Goal: Task Accomplishment & Management: Use online tool/utility

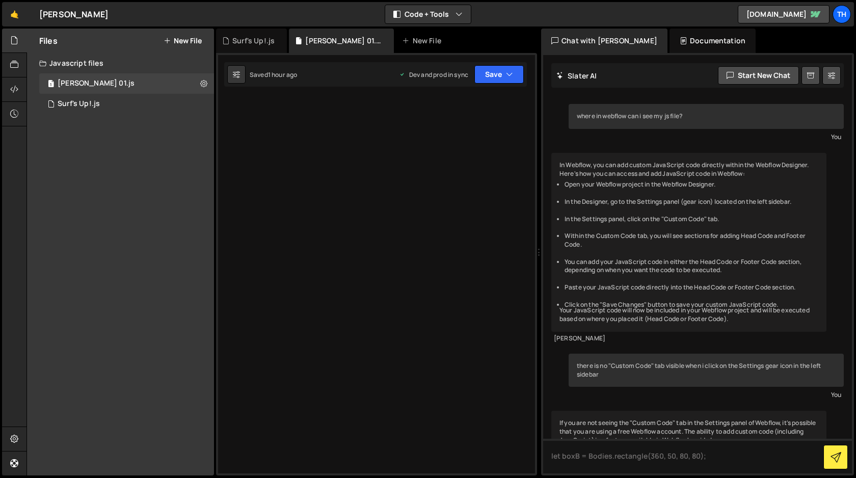
scroll to position [687, 0]
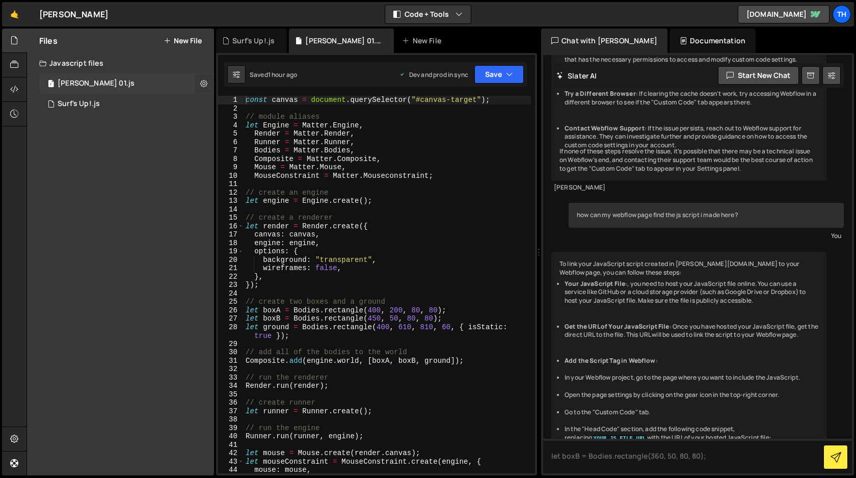
click at [205, 83] on icon at bounding box center [203, 83] width 7 height 10
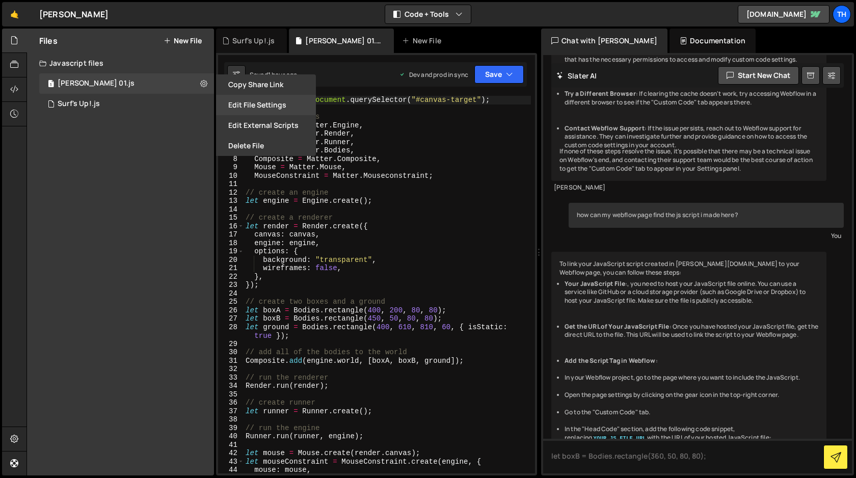
click at [254, 111] on button "Edit File Settings" at bounding box center [266, 105] width 100 height 20
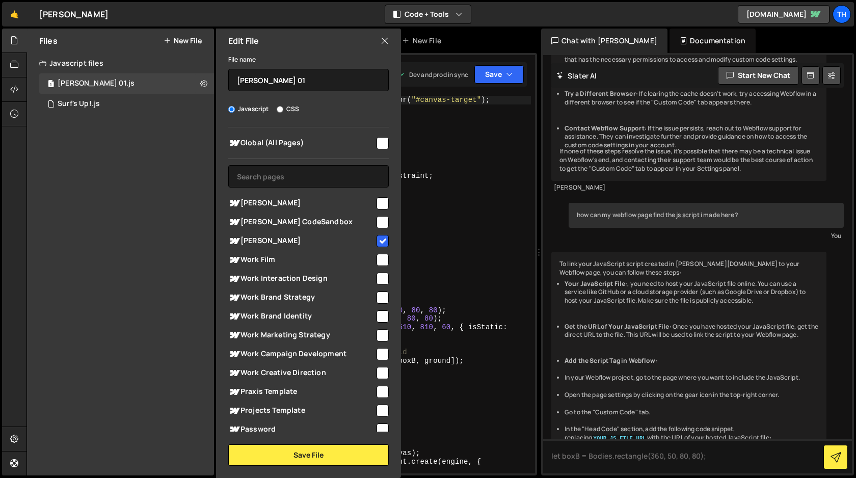
click at [385, 41] on icon at bounding box center [385, 40] width 8 height 11
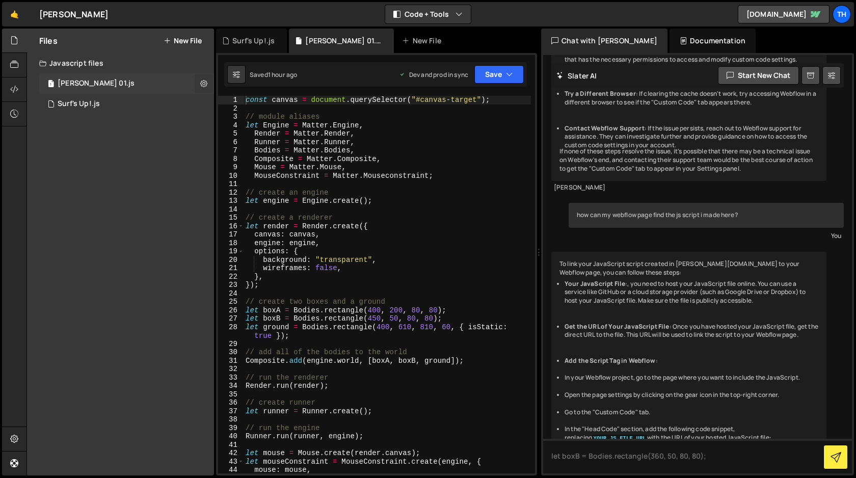
click at [203, 84] on icon at bounding box center [203, 83] width 7 height 10
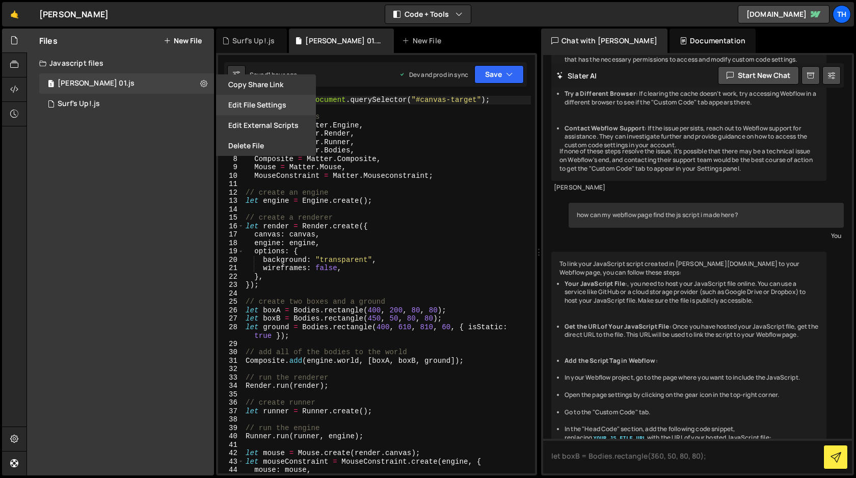
click at [252, 106] on button "Edit File Settings" at bounding box center [266, 105] width 100 height 20
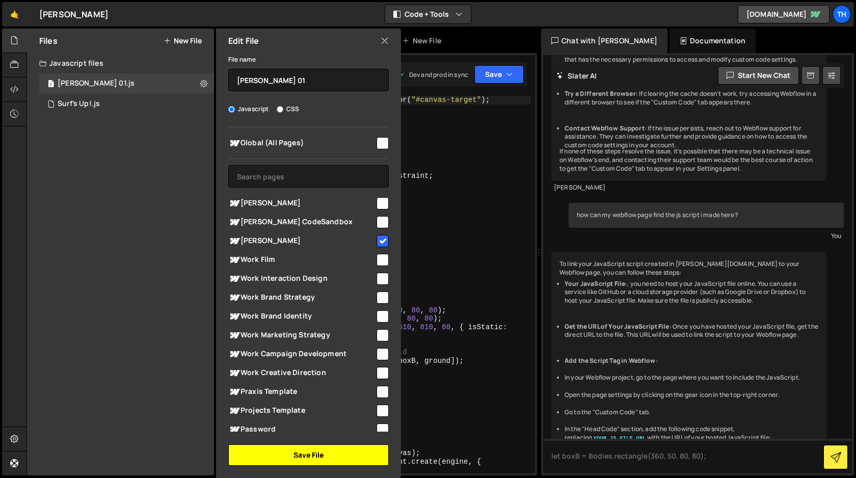
click at [297, 454] on button "Save File" at bounding box center [308, 454] width 160 height 21
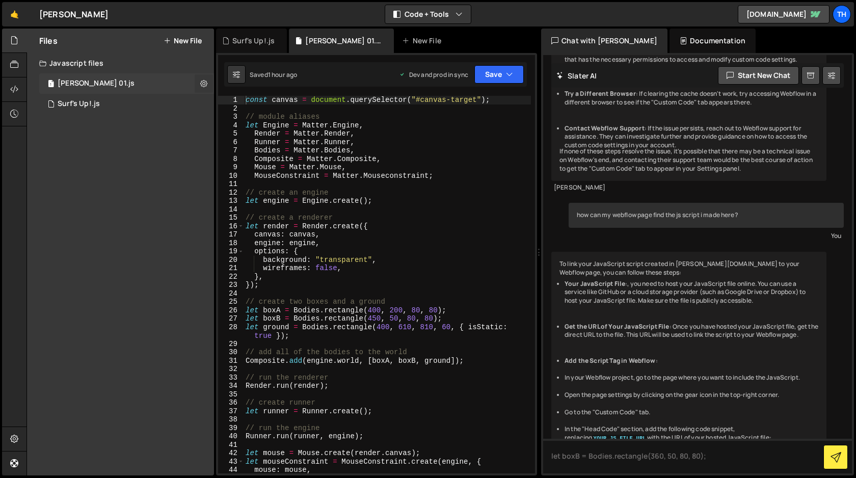
click at [203, 84] on icon at bounding box center [203, 83] width 7 height 10
type input "[PERSON_NAME] 01"
radio input "true"
checkbox input "true"
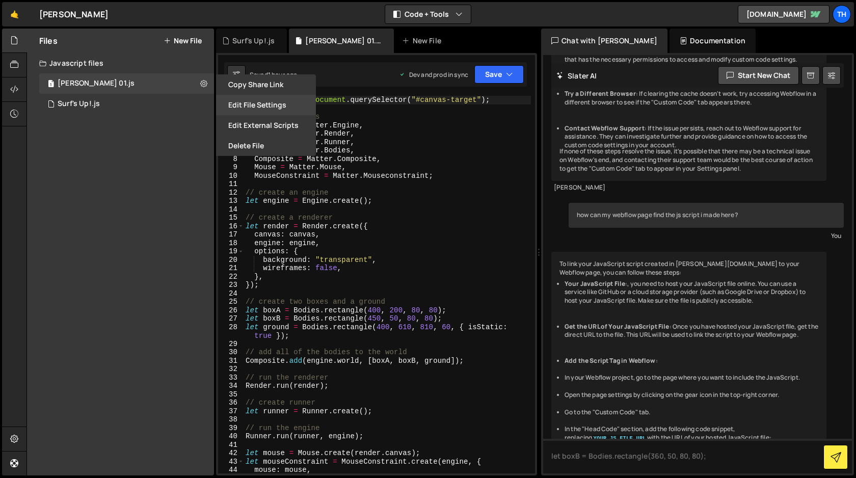
click at [254, 103] on button "Edit File Settings" at bounding box center [266, 105] width 100 height 20
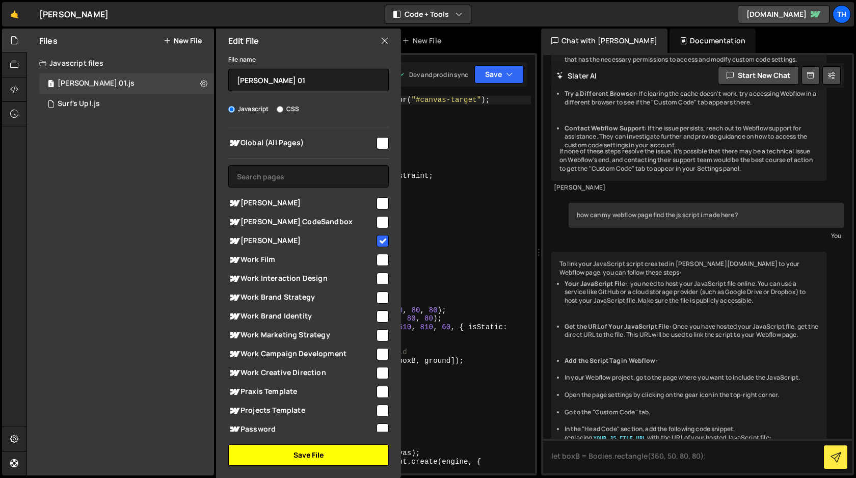
click at [324, 455] on button "Save File" at bounding box center [308, 454] width 160 height 21
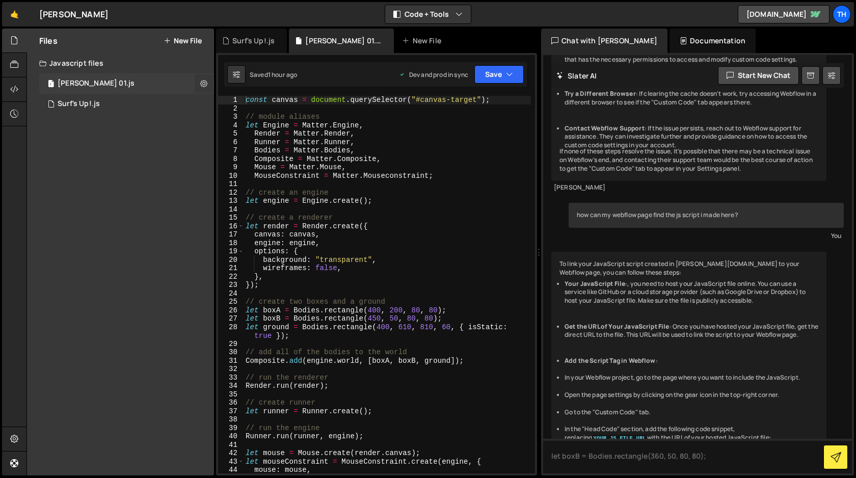
click at [205, 84] on icon at bounding box center [203, 83] width 7 height 10
type input "[PERSON_NAME] 01"
radio input "true"
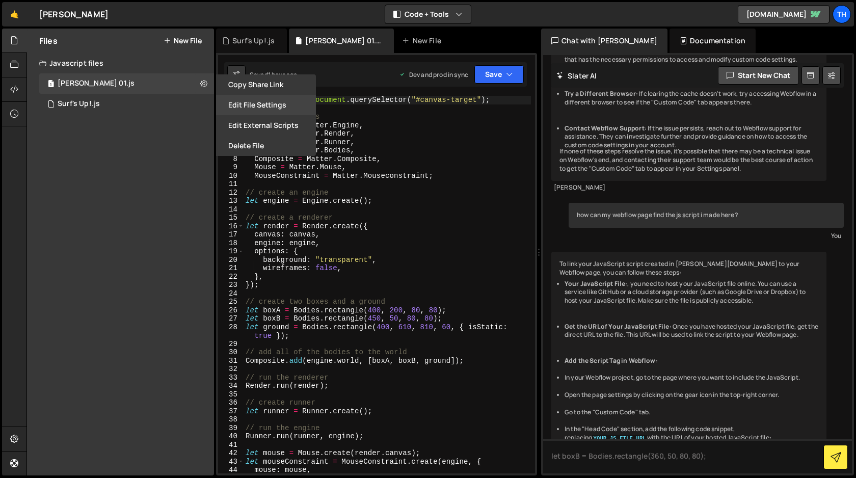
click at [257, 103] on button "Edit File Settings" at bounding box center [266, 105] width 100 height 20
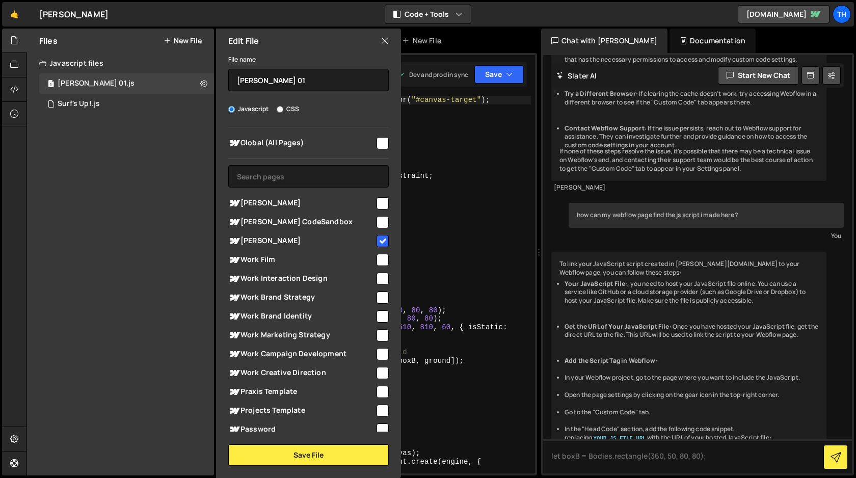
click at [378, 238] on input "checkbox" at bounding box center [382, 241] width 12 height 12
checkbox input "true"
click at [288, 454] on button "Save File" at bounding box center [308, 454] width 160 height 21
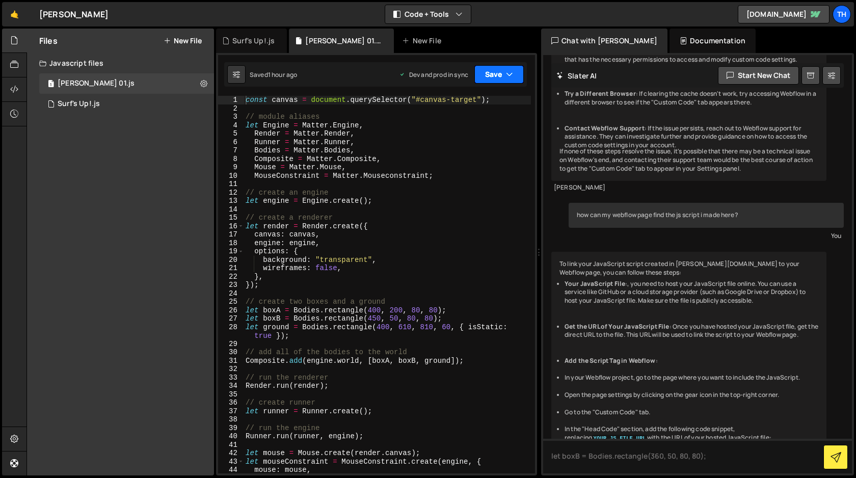
click at [501, 76] on button "Save" at bounding box center [498, 74] width 49 height 18
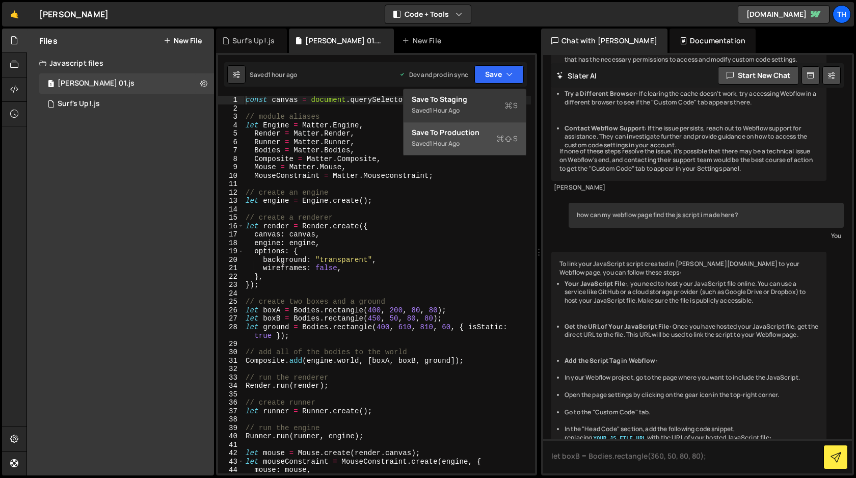
click at [470, 138] on div "Saved 1 hour ago" at bounding box center [465, 144] width 106 height 12
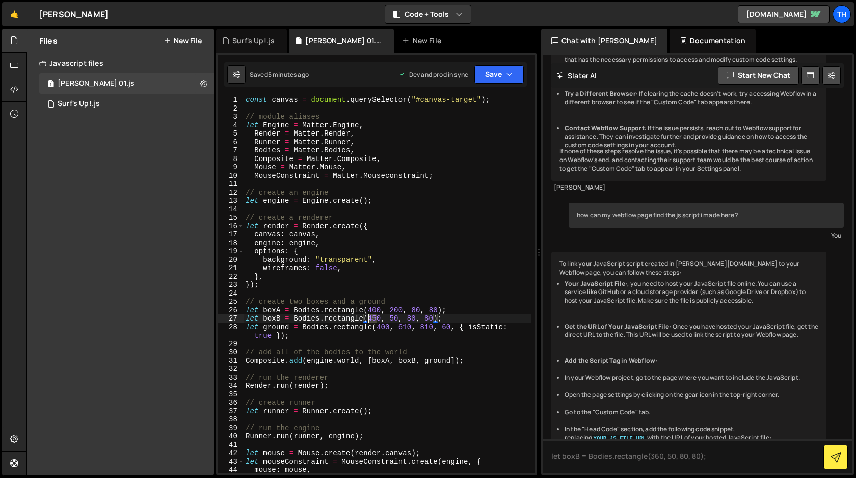
drag, startPoint x: 376, startPoint y: 320, endPoint x: 368, endPoint y: 320, distance: 8.2
click at [368, 320] on div "const canvas = document . querySelector ( "#canvas-target" ) ; // module aliase…" at bounding box center [387, 293] width 287 height 394
click at [496, 75] on button "Save" at bounding box center [498, 74] width 49 height 18
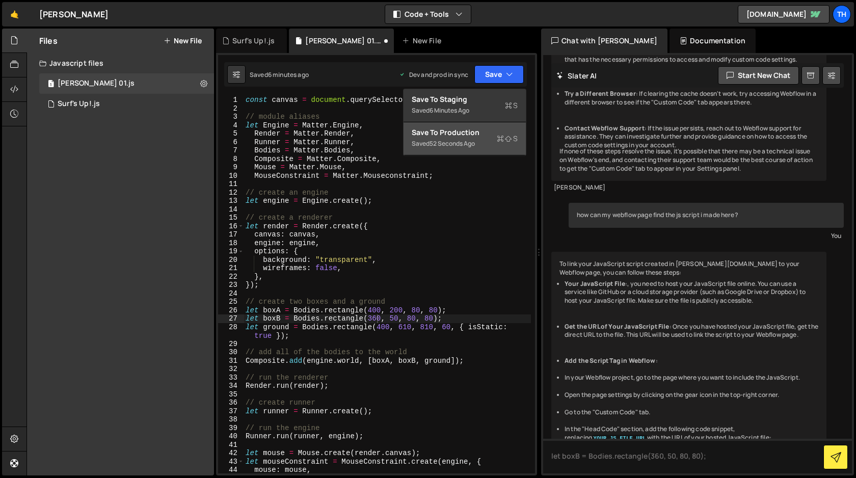
click at [485, 134] on div "Save to Production S" at bounding box center [465, 132] width 106 height 10
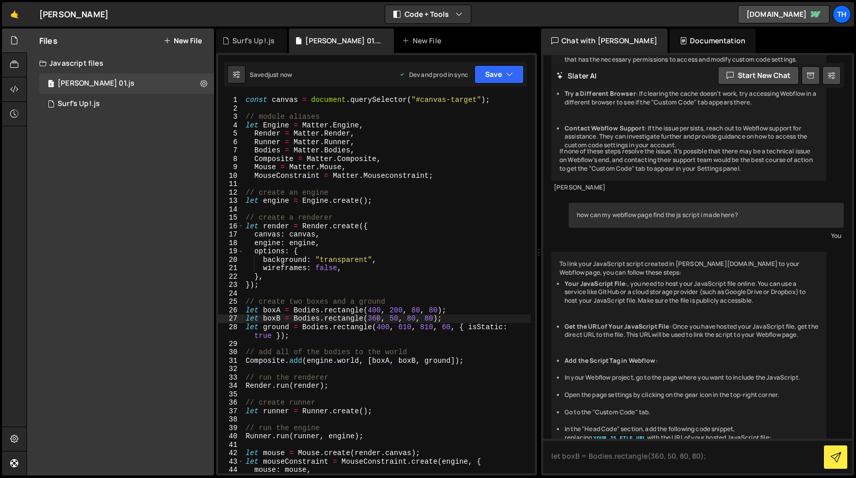
click at [376, 319] on div "const canvas = document . querySelector ( "#canvas-target" ) ; // module aliase…" at bounding box center [387, 293] width 287 height 394
click at [493, 74] on button "Save" at bounding box center [498, 74] width 49 height 18
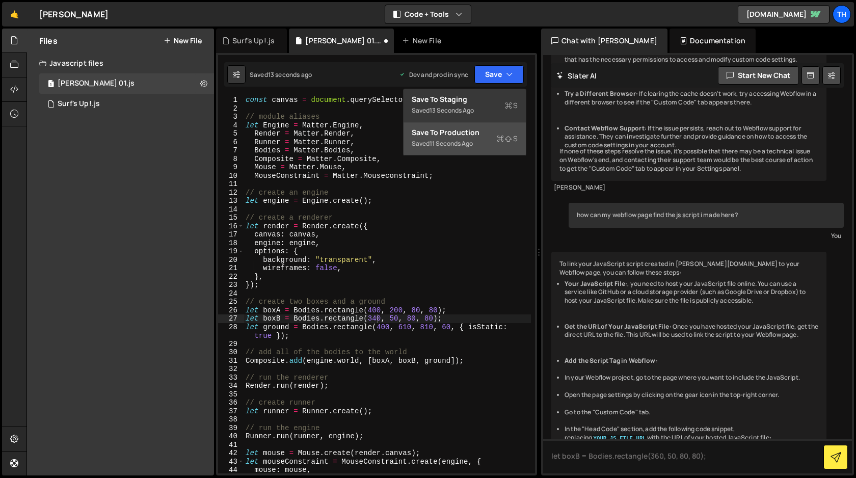
click at [484, 134] on div "Save to Production S" at bounding box center [465, 132] width 106 height 10
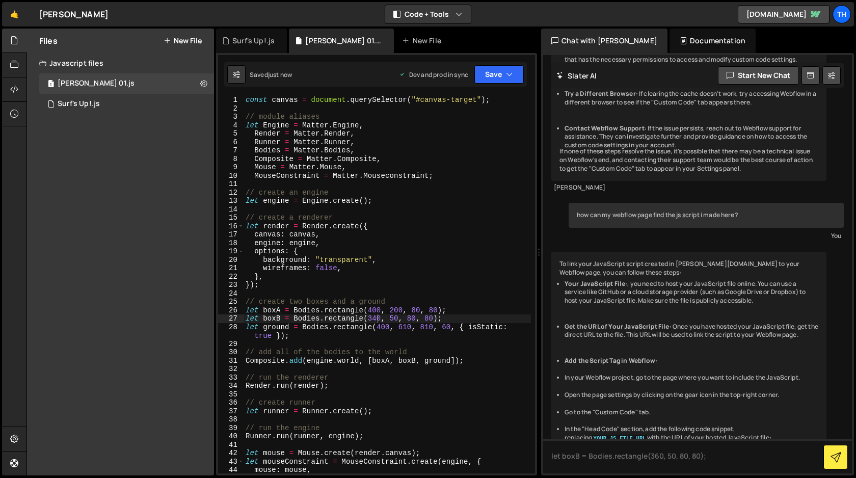
click at [376, 318] on div "const canvas = document . querySelector ( "#canvas-target" ) ; // module aliase…" at bounding box center [387, 293] width 287 height 394
click at [493, 76] on button "Save" at bounding box center [498, 74] width 49 height 18
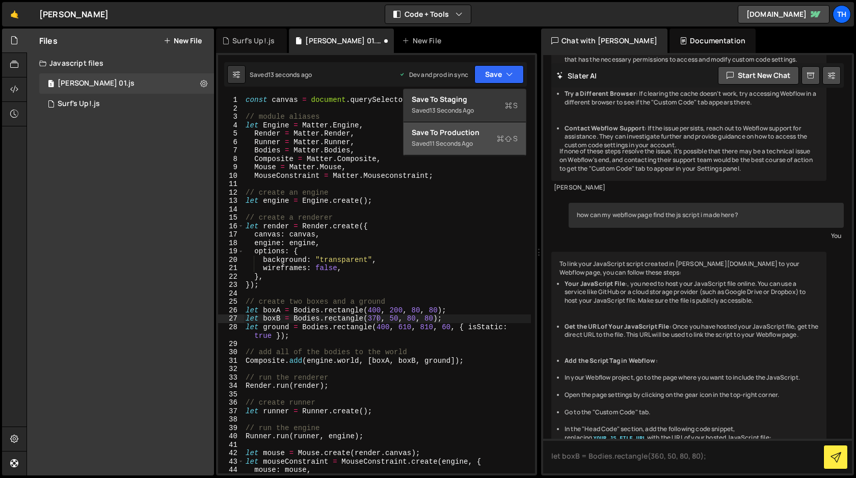
click at [480, 128] on div "Save to Production S" at bounding box center [465, 132] width 106 height 10
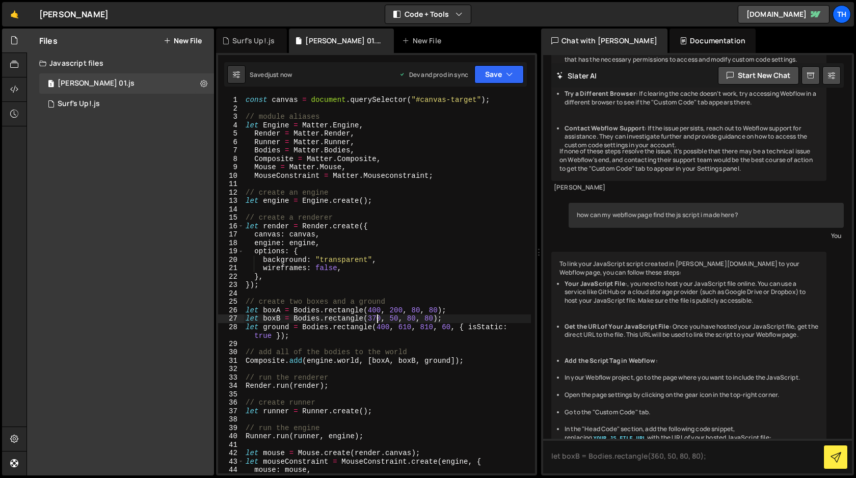
click at [376, 320] on div "const canvas = document . querySelector ( "#canvas-target" ) ; // module aliase…" at bounding box center [387, 293] width 287 height 394
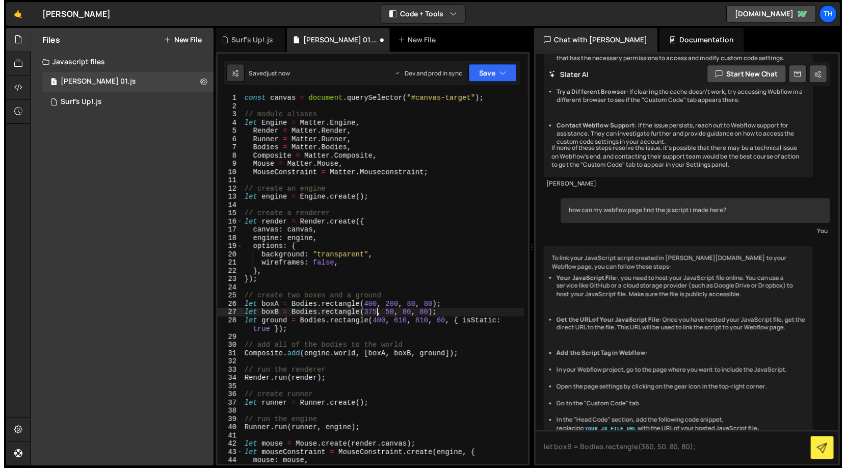
scroll to position [0, 9]
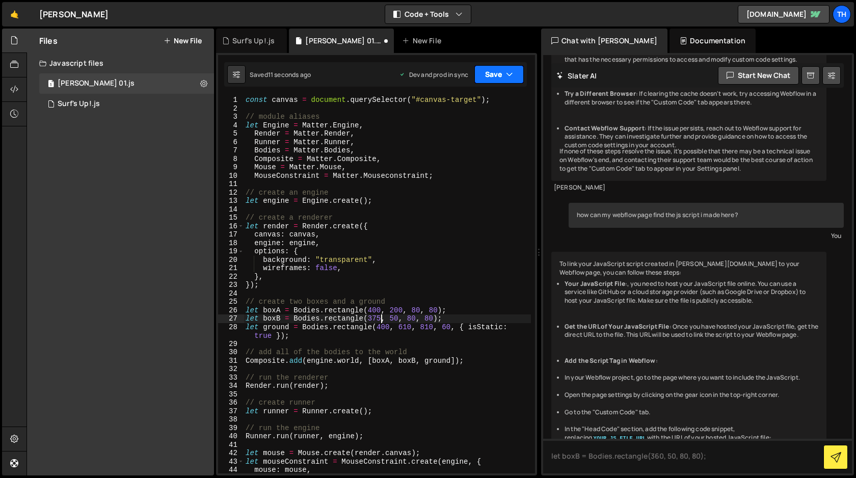
click at [485, 78] on button "Save" at bounding box center [498, 74] width 49 height 18
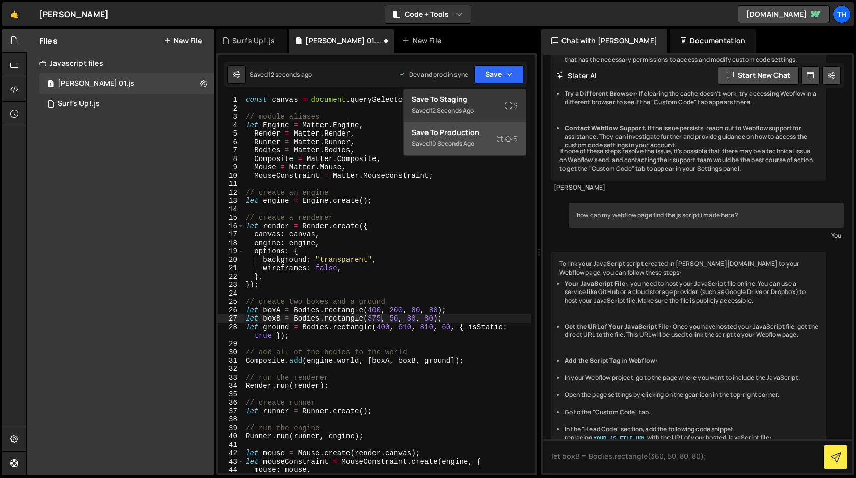
click at [464, 137] on div "Save to Production S" at bounding box center [465, 132] width 106 height 10
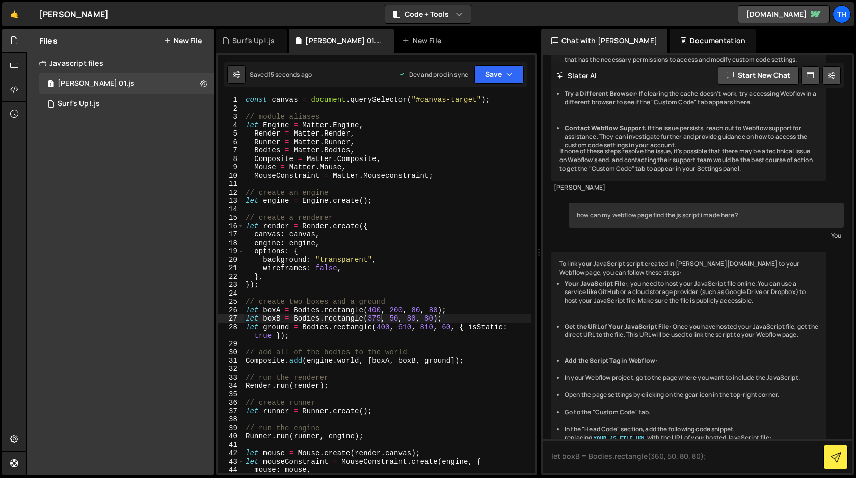
click at [381, 319] on div "const canvas = document . querySelector ( "#canvas-target" ) ; // module aliase…" at bounding box center [387, 293] width 287 height 394
click at [491, 76] on button "Save" at bounding box center [498, 74] width 49 height 18
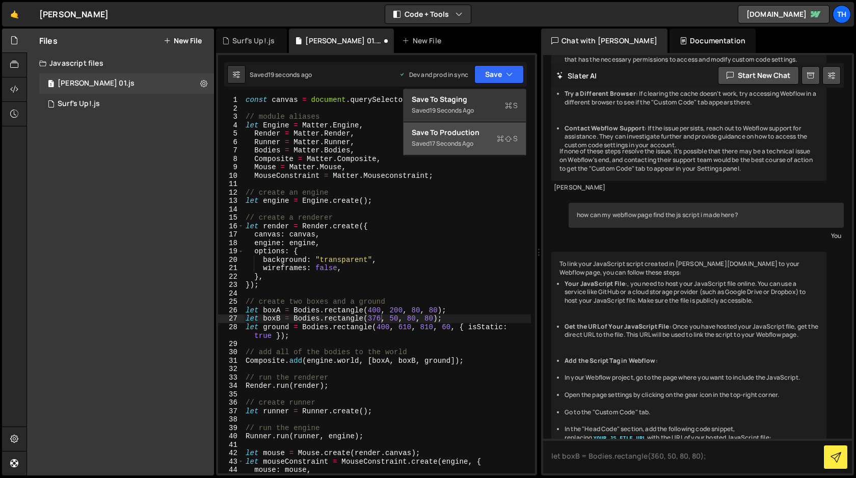
click at [465, 145] on div "17 seconds ago" at bounding box center [451, 143] width 44 height 9
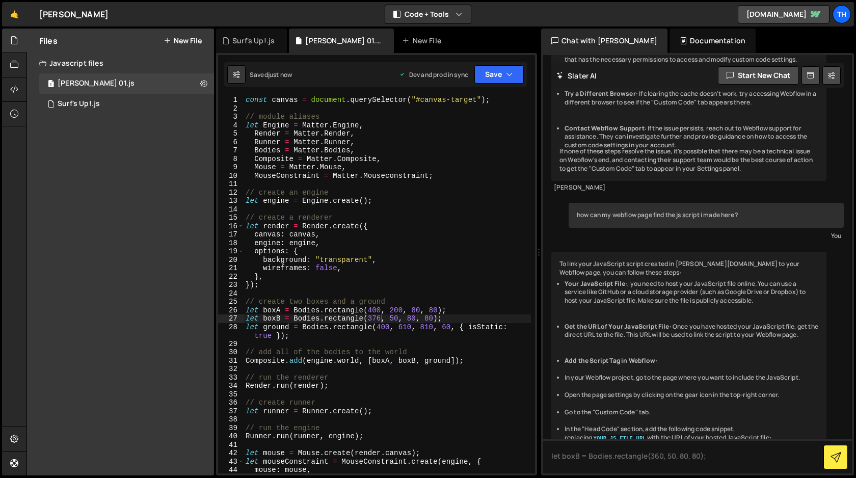
click at [382, 320] on div "const canvas = document . querySelector ( "#canvas-target" ) ; // module aliase…" at bounding box center [387, 293] width 287 height 394
click at [484, 73] on button "Save" at bounding box center [498, 74] width 49 height 18
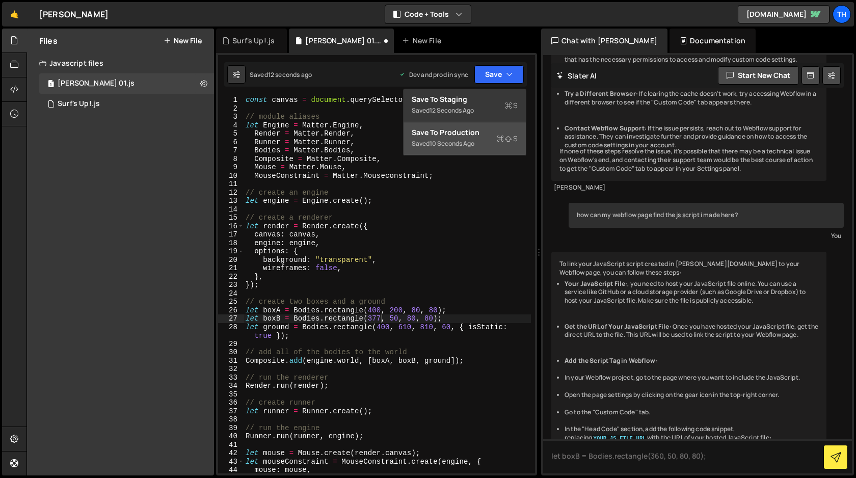
click at [455, 149] on div "Saved 10 seconds ago" at bounding box center [465, 144] width 106 height 12
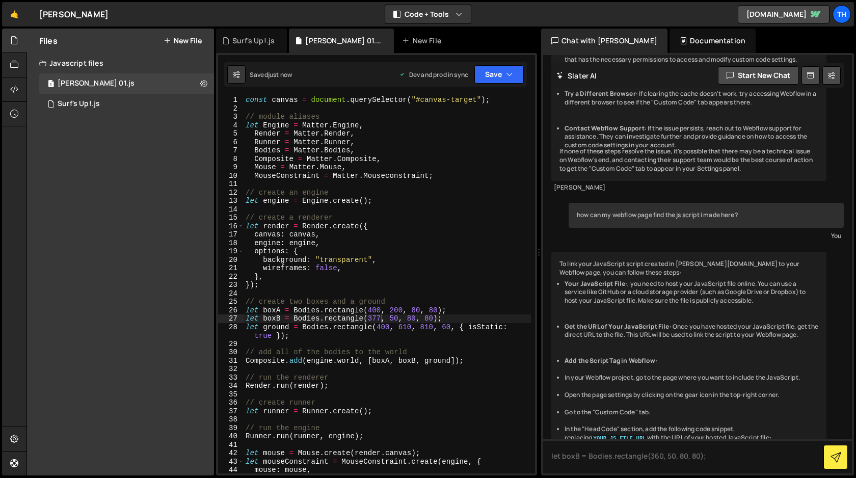
click at [381, 317] on div "const canvas = document . querySelector ( "#canvas-target" ) ; // module aliase…" at bounding box center [387, 293] width 287 height 394
type textarea "let boxB = Bodies.rectangle(378, 50, 80, 80);"
click at [492, 70] on button "Save" at bounding box center [498, 74] width 49 height 18
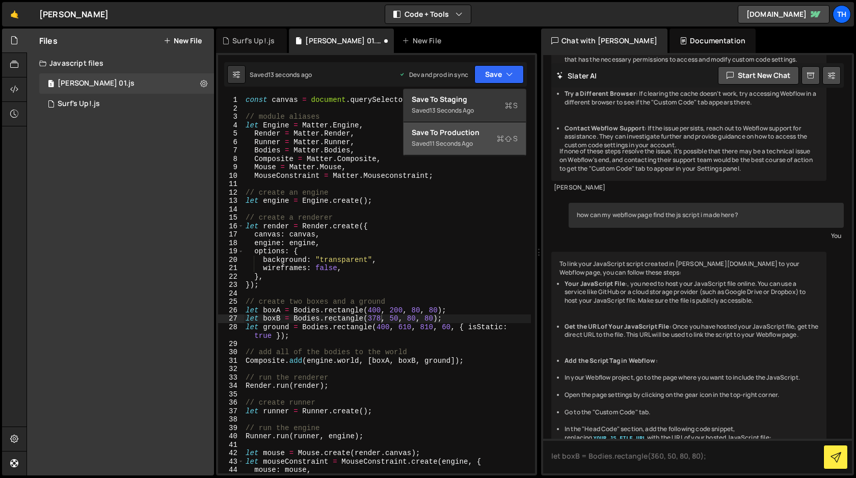
click at [459, 143] on div "11 seconds ago" at bounding box center [450, 143] width 43 height 9
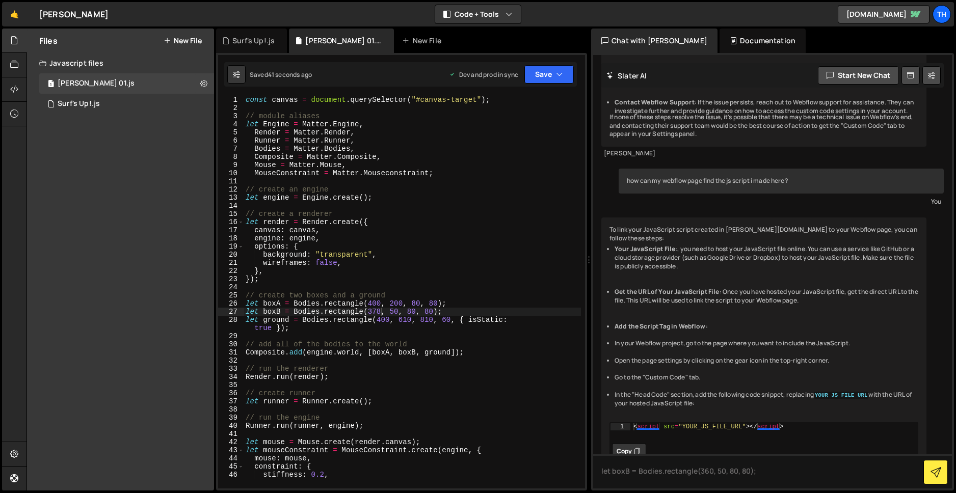
scroll to position [662, 0]
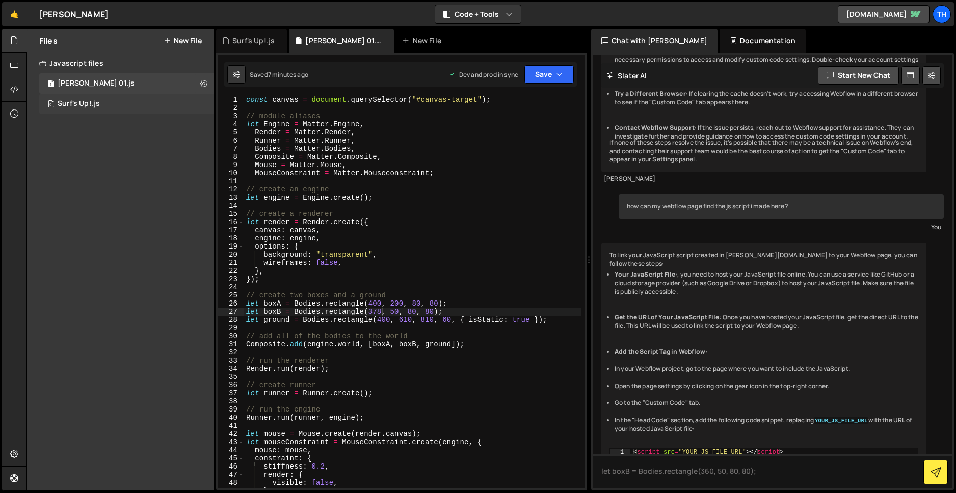
click at [155, 103] on div "0 Surf's Up!.js 0" at bounding box center [126, 104] width 175 height 20
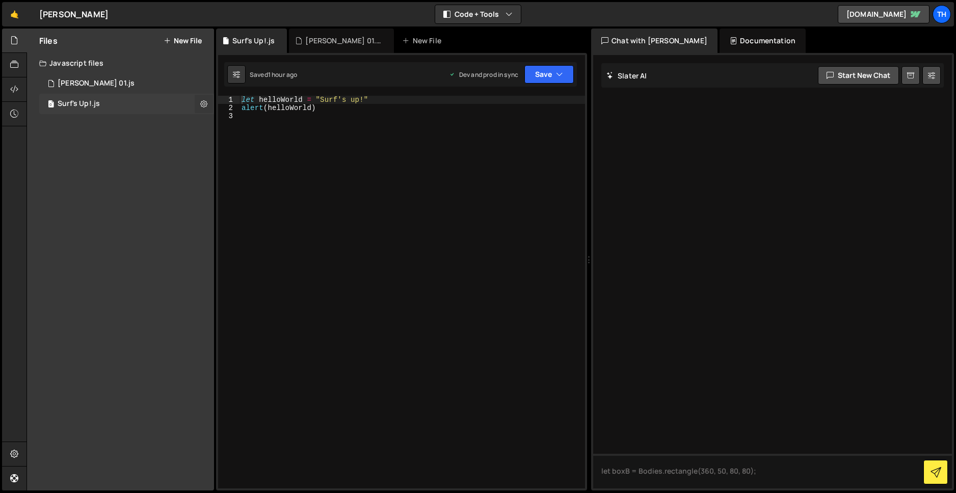
click at [203, 105] on icon at bounding box center [203, 104] width 7 height 10
type input "Surf's Up!"
radio input "true"
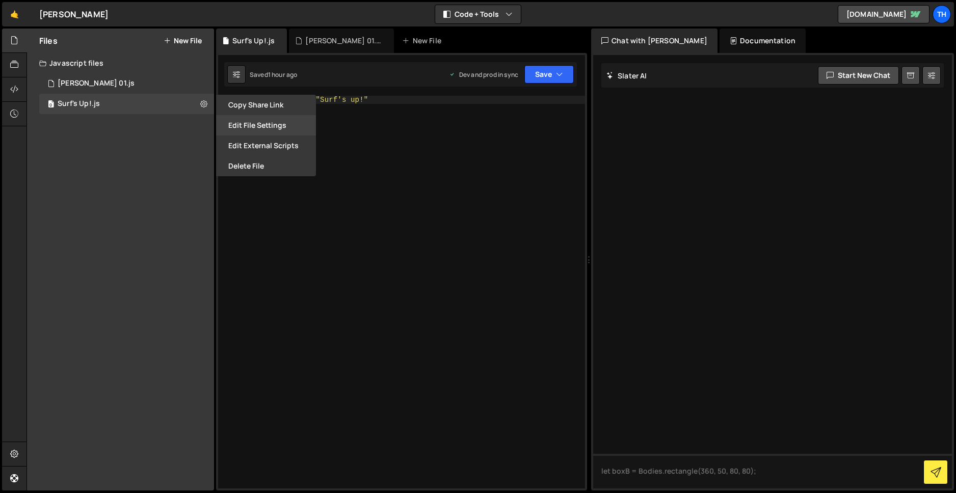
click at [241, 123] on button "Edit File Settings" at bounding box center [266, 125] width 100 height 20
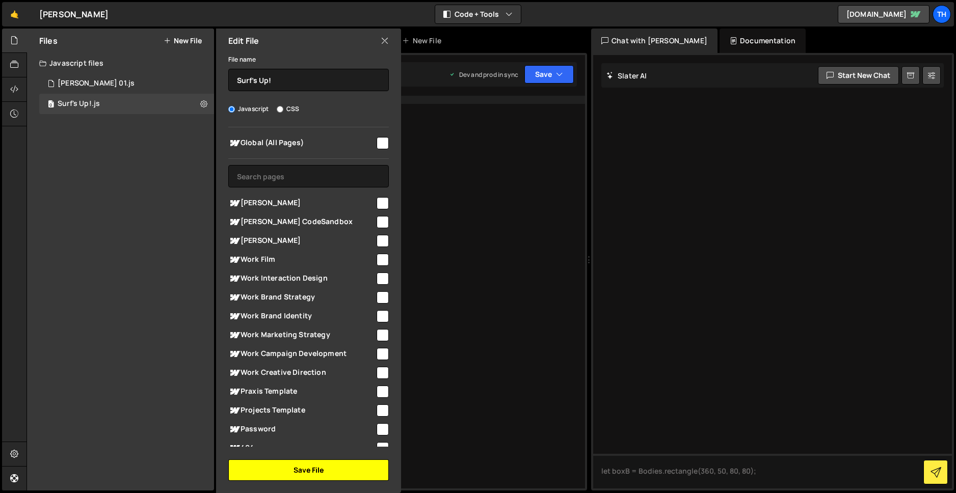
click at [288, 467] on button "Save File" at bounding box center [308, 469] width 160 height 21
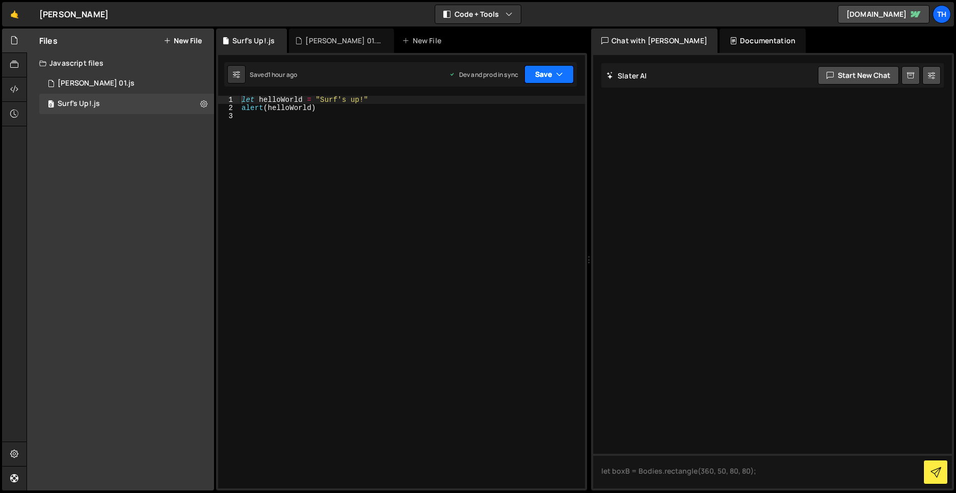
click at [539, 77] on button "Save" at bounding box center [548, 74] width 49 height 18
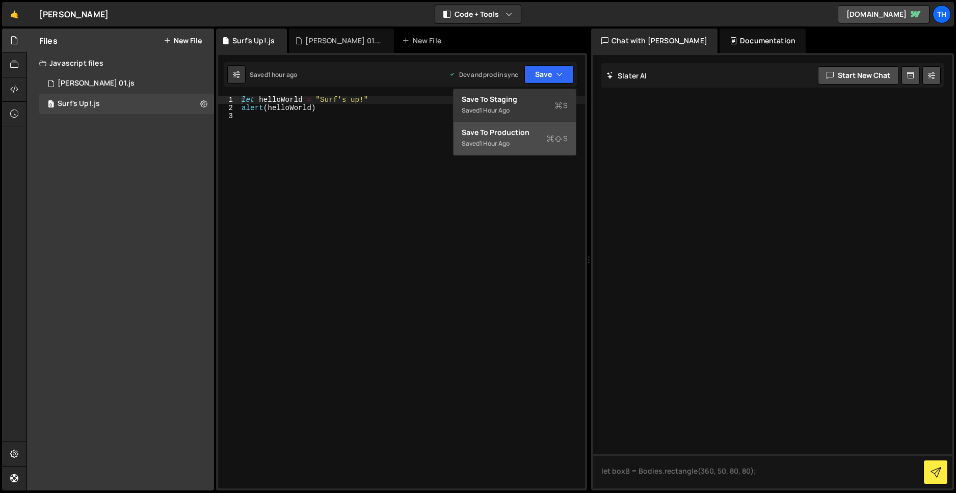
click at [501, 142] on div "1 hour ago" at bounding box center [494, 143] width 30 height 9
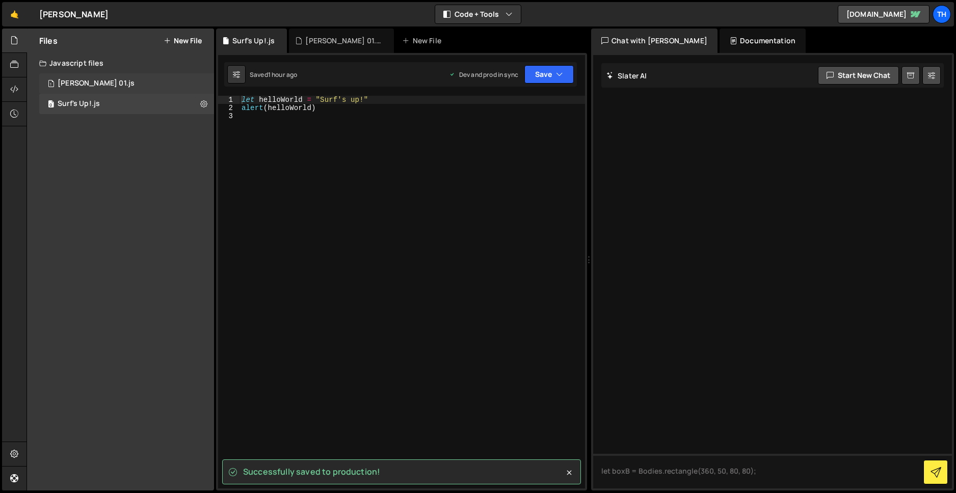
click at [129, 82] on div "1 [PERSON_NAME] Mjs 01.js 0" at bounding box center [126, 83] width 175 height 20
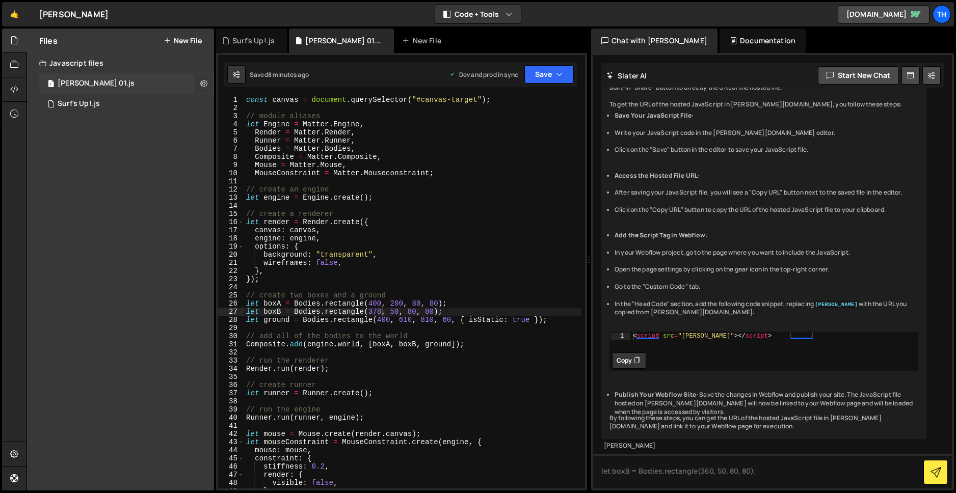
scroll to position [1759, 0]
click at [205, 80] on icon at bounding box center [203, 83] width 7 height 10
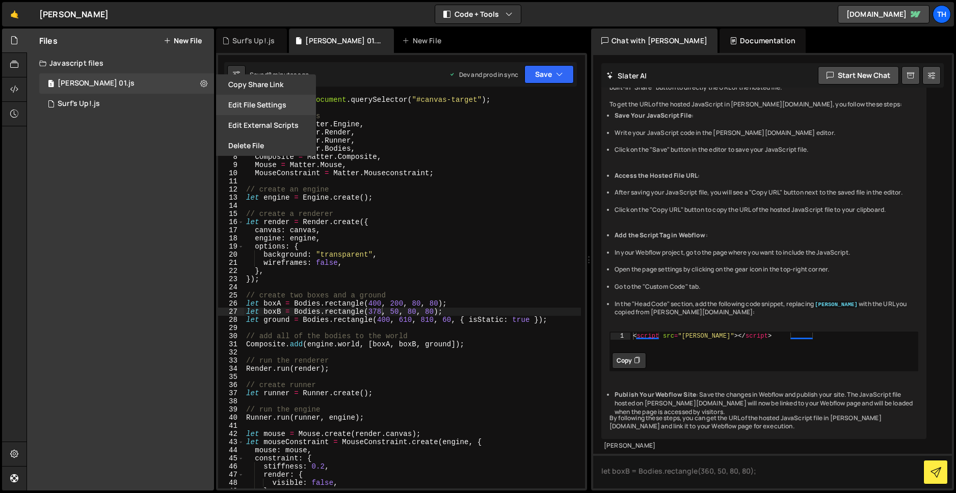
click at [246, 102] on button "Edit File Settings" at bounding box center [266, 105] width 100 height 20
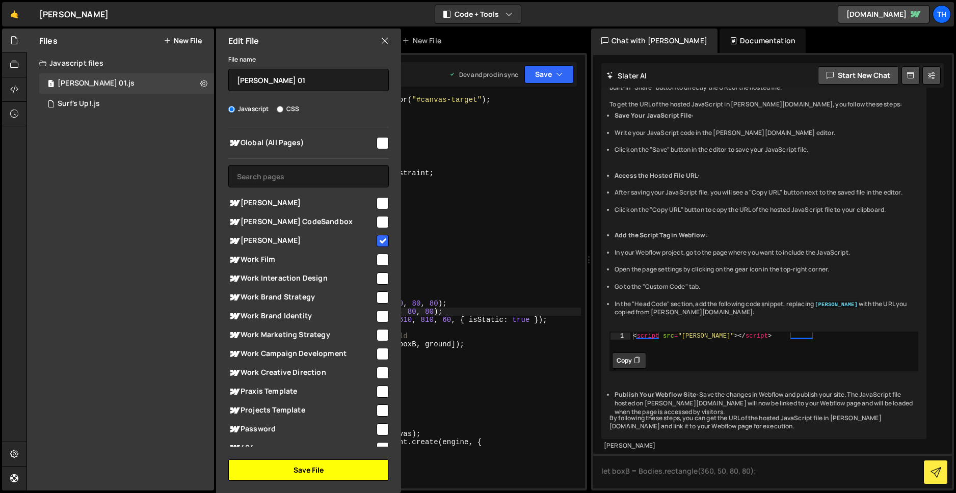
click at [297, 473] on button "Save File" at bounding box center [308, 469] width 160 height 21
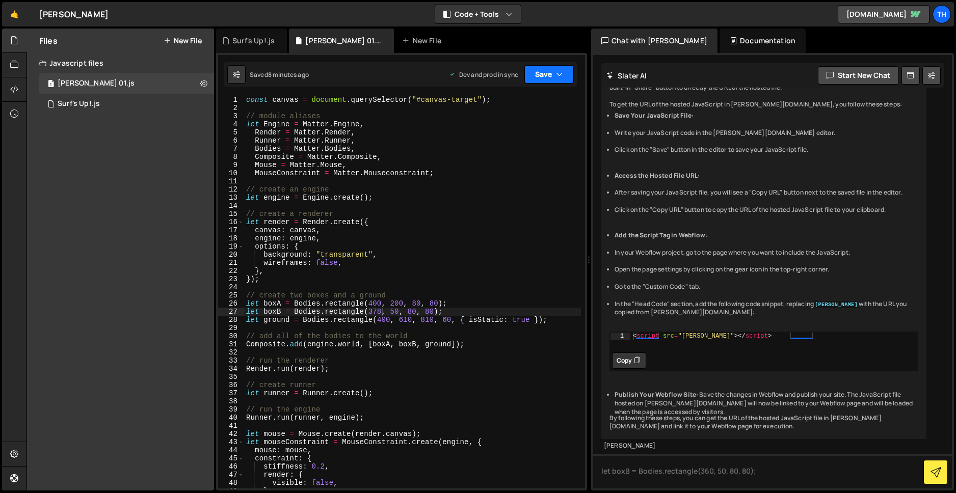
click at [535, 74] on button "Save" at bounding box center [548, 74] width 49 height 18
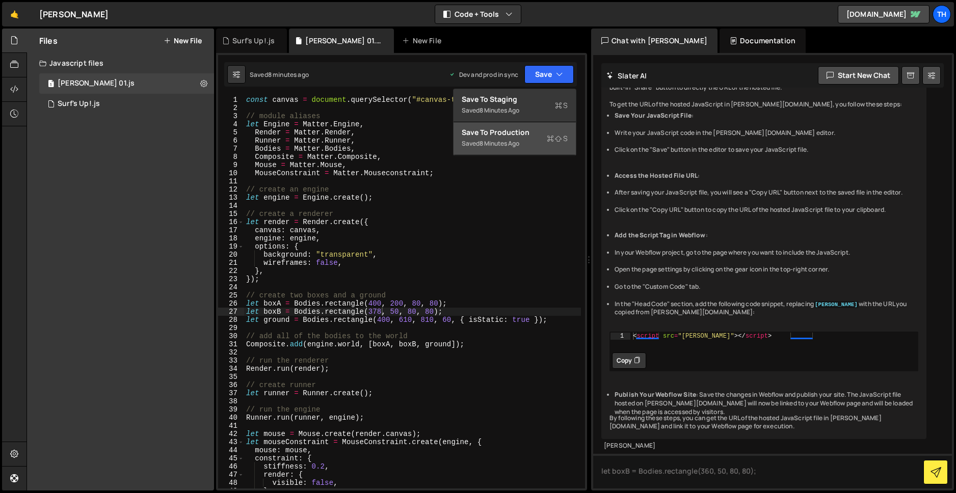
click at [515, 132] on div "Save to Production S" at bounding box center [515, 132] width 106 height 10
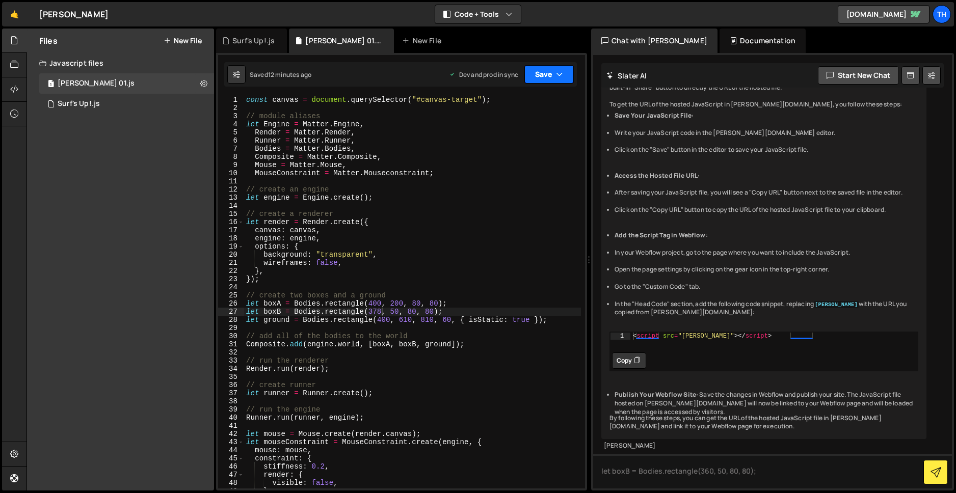
click at [555, 73] on button "Save" at bounding box center [548, 74] width 49 height 18
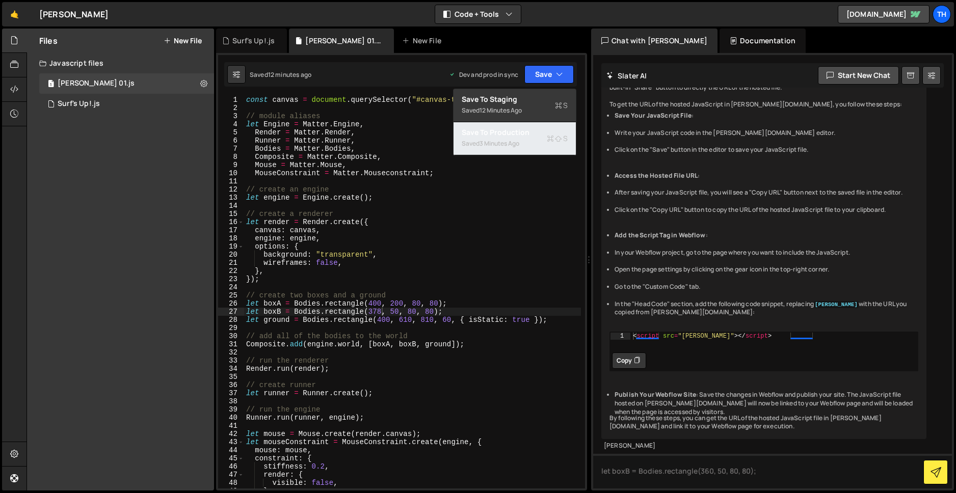
click at [523, 141] on div "Saved 3 minutes ago" at bounding box center [515, 144] width 106 height 12
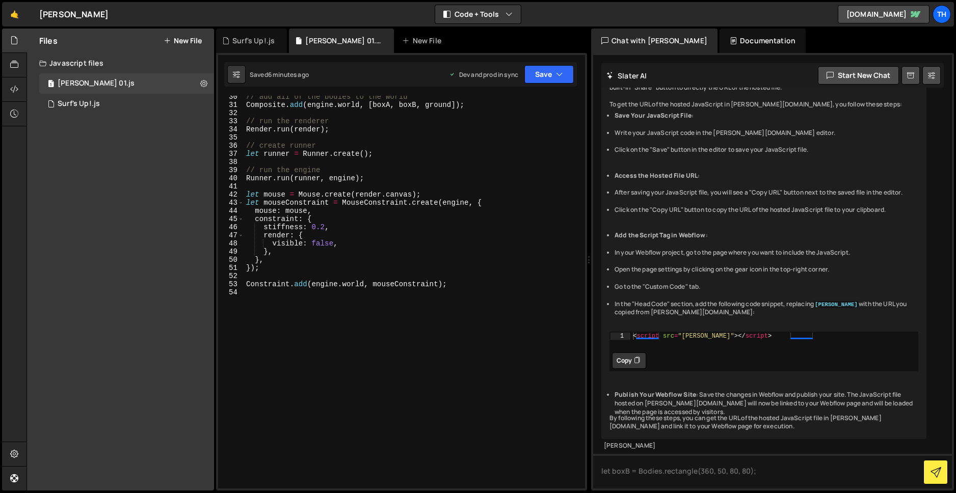
scroll to position [240, 0]
type textarea "let mouseConstraint = MouseConstraint.create(engine, {"
click at [384, 204] on div "// add all of the bodies to the world Composite . add ( engine . world , [ boxA…" at bounding box center [412, 297] width 337 height 409
